Goal: Transaction & Acquisition: Purchase product/service

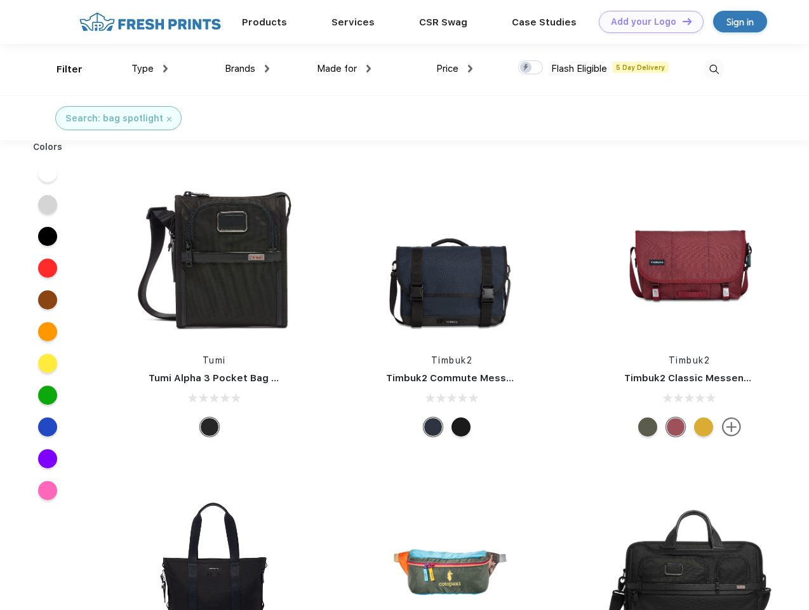
click at [647, 22] on link "Add your Logo Design Tool" at bounding box center [651, 22] width 105 height 22
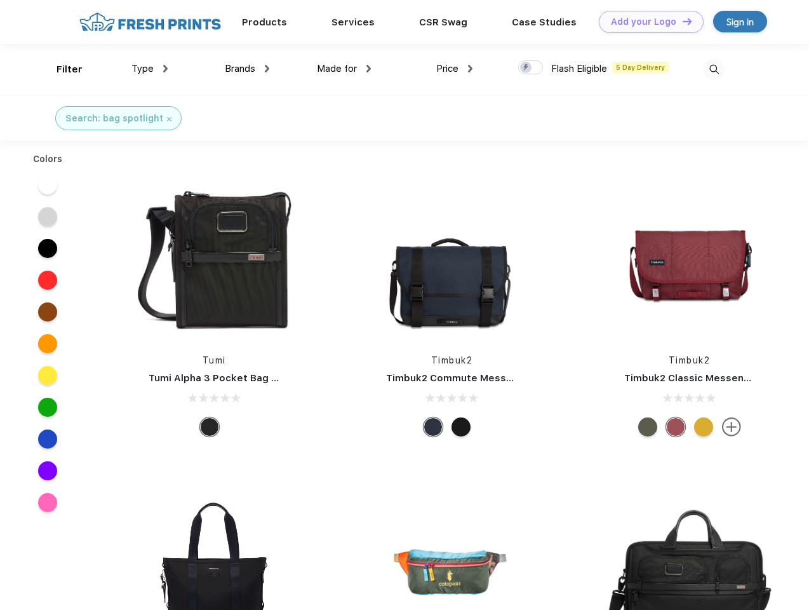
click at [0, 0] on div "Design Tool" at bounding box center [0, 0] width 0 height 0
click at [682, 21] on link "Add your Logo Design Tool" at bounding box center [651, 22] width 105 height 22
click at [61, 69] on div "Filter" at bounding box center [70, 69] width 26 height 15
click at [150, 69] on span "Type" at bounding box center [143, 68] width 22 height 11
click at [247, 69] on span "Brands" at bounding box center [240, 68] width 30 height 11
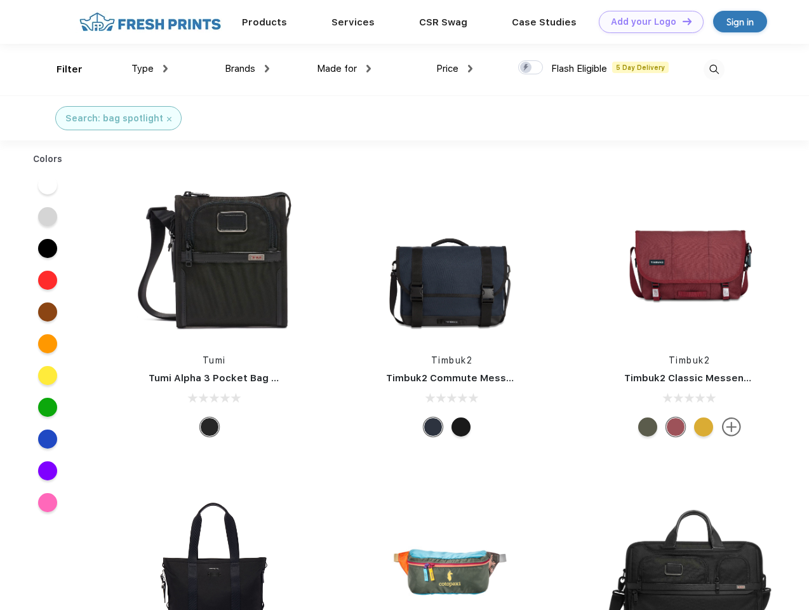
click at [344, 69] on span "Made for" at bounding box center [337, 68] width 40 height 11
click at [455, 69] on span "Price" at bounding box center [447, 68] width 22 height 11
click at [531, 68] on div at bounding box center [530, 67] width 25 height 14
click at [527, 68] on input "checkbox" at bounding box center [522, 64] width 8 height 8
click at [714, 69] on img at bounding box center [714, 69] width 21 height 21
